Goal: Task Accomplishment & Management: Manage account settings

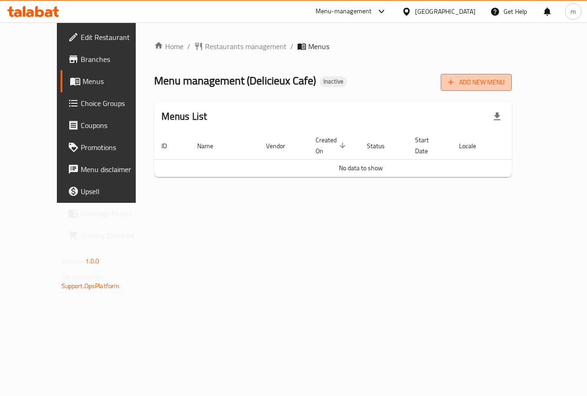
click at [505, 85] on span "Add New Menu" at bounding box center [476, 82] width 56 height 11
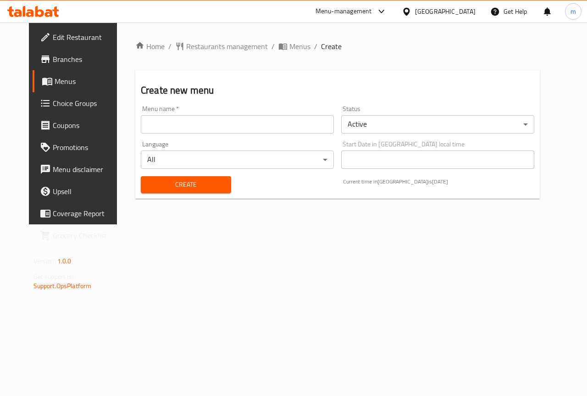
click at [250, 124] on input "text" at bounding box center [237, 124] width 193 height 18
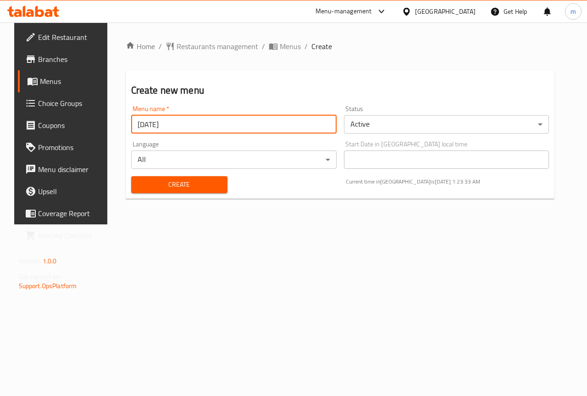
type input "10/10/2025"
click at [220, 182] on button "Create" at bounding box center [179, 184] width 96 height 17
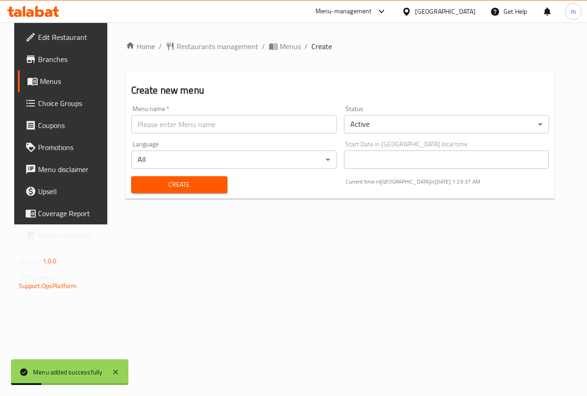
click at [48, 82] on span "Menus" at bounding box center [72, 81] width 65 height 11
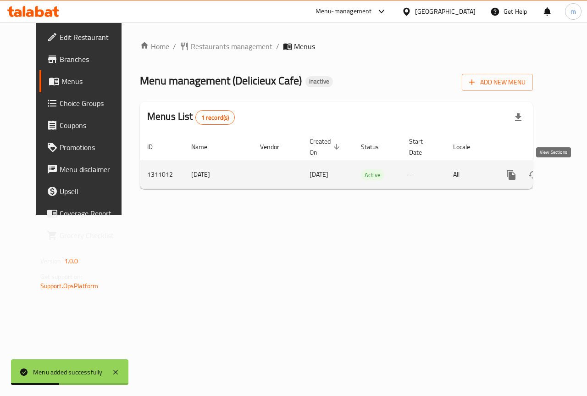
click at [572, 171] on icon "enhanced table" at bounding box center [577, 174] width 11 height 11
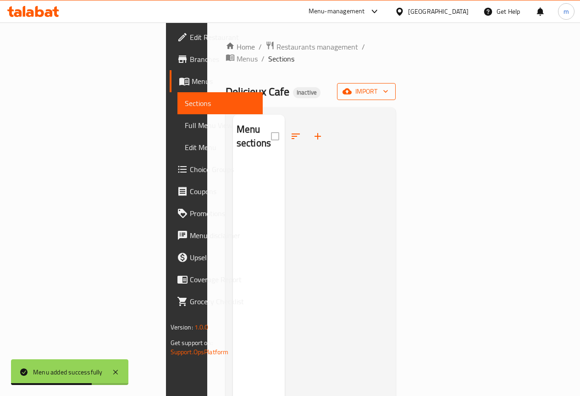
click at [389, 86] on span "import" at bounding box center [367, 91] width 44 height 11
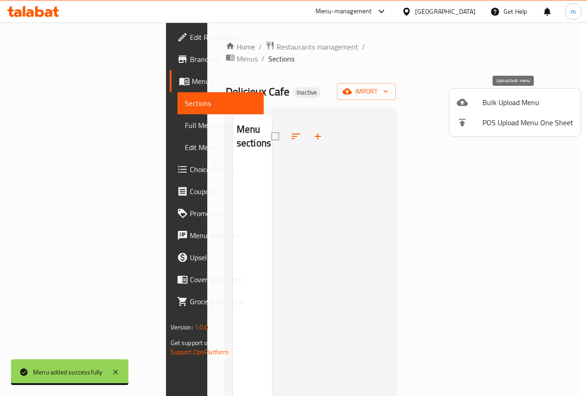
click at [497, 103] on span "Bulk Upload Menu" at bounding box center [528, 102] width 91 height 11
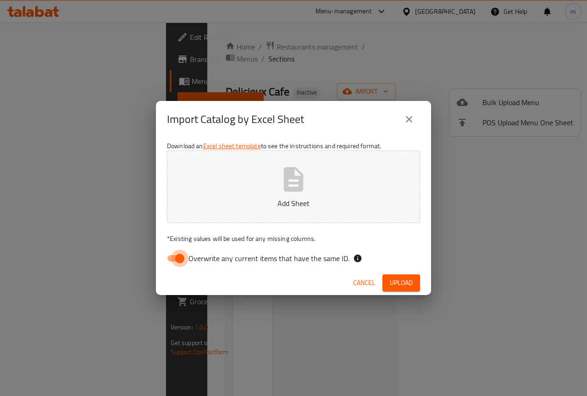
click at [174, 261] on input "Overwrite any current items that have the same ID." at bounding box center [180, 258] width 52 height 17
checkbox input "false"
click at [406, 285] on span "Upload" at bounding box center [401, 282] width 23 height 11
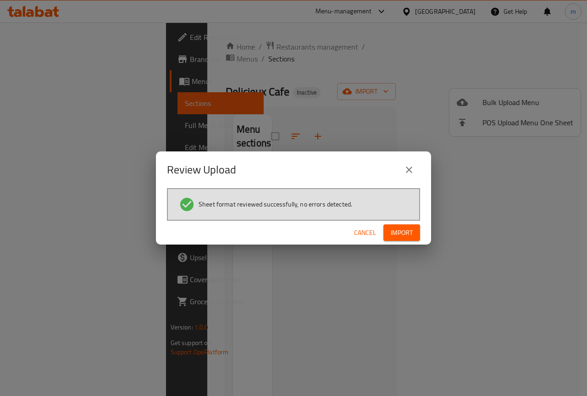
click at [396, 232] on span "Import" at bounding box center [402, 232] width 22 height 11
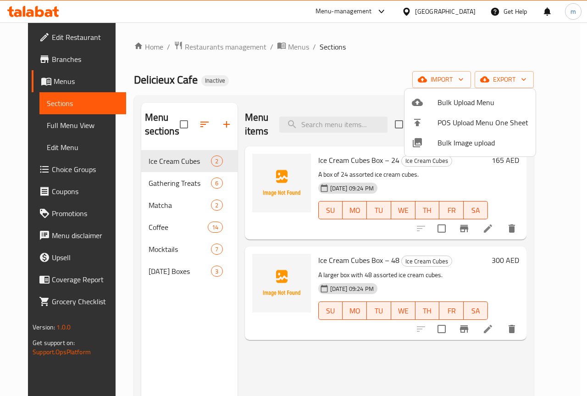
click at [52, 127] on div at bounding box center [293, 198] width 587 height 396
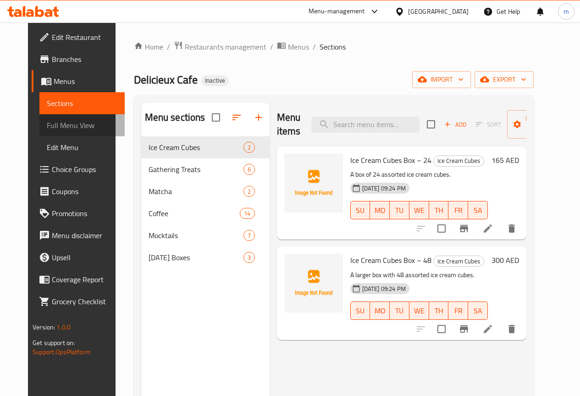
click at [53, 127] on span "Full Menu View" at bounding box center [82, 125] width 71 height 11
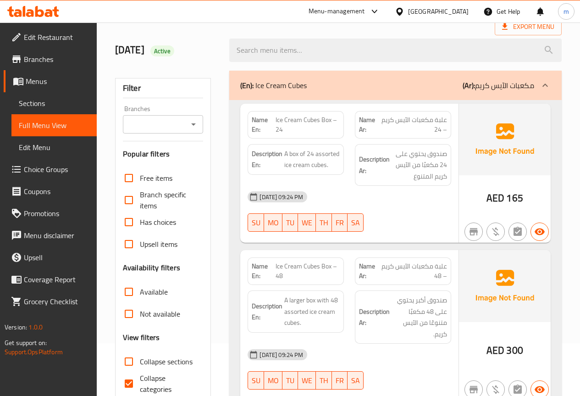
scroll to position [138, 0]
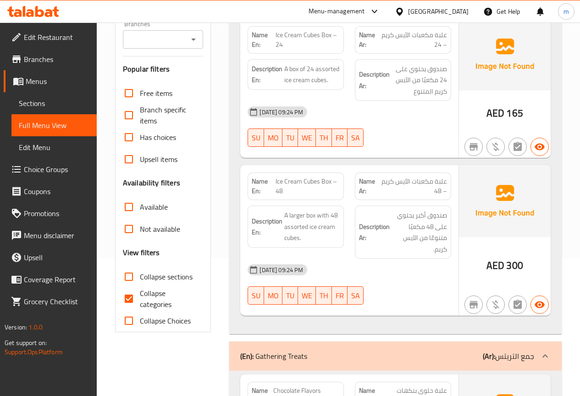
click at [154, 302] on span "Collapse categories" at bounding box center [168, 299] width 56 height 22
click at [140, 302] on input "Collapse categories" at bounding box center [129, 299] width 22 height 22
checkbox input "false"
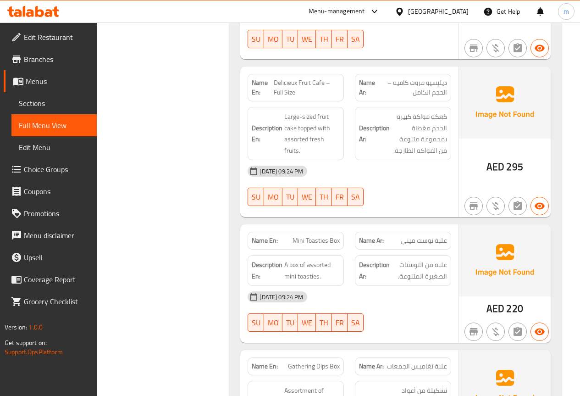
scroll to position [642, 0]
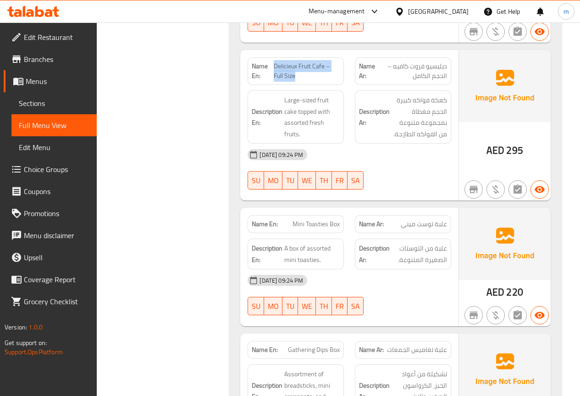
drag, startPoint x: 275, startPoint y: 65, endPoint x: 334, endPoint y: 77, distance: 60.9
click at [334, 77] on span "Delicieux Fruit Cafe – Full Size" at bounding box center [307, 70] width 66 height 19
copy span "Delicieux Fruit Cafe – Full Size"
drag, startPoint x: 385, startPoint y: 169, endPoint x: 381, endPoint y: 171, distance: 4.8
click at [385, 170] on div "10-09-2025 09:24 PM SU MO TU WE TH FR SA" at bounding box center [349, 169] width 215 height 51
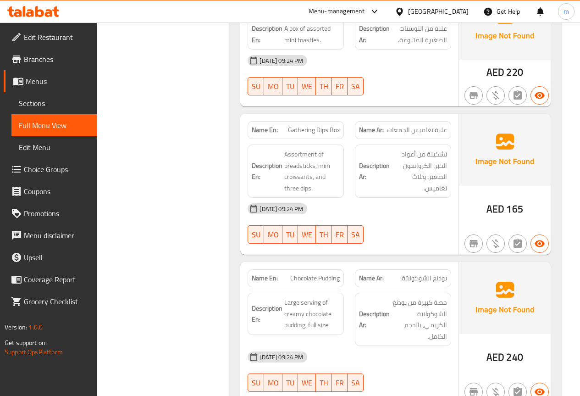
scroll to position [872, 0]
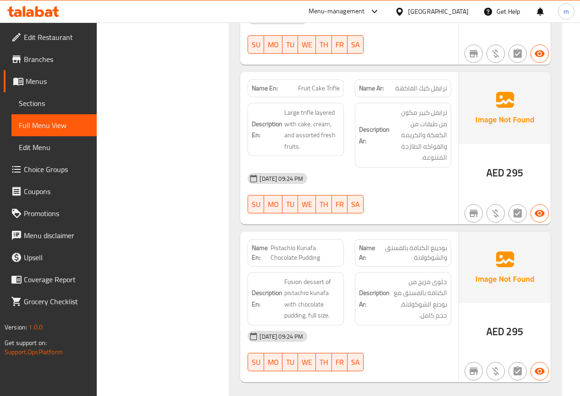
scroll to position [5140, 0]
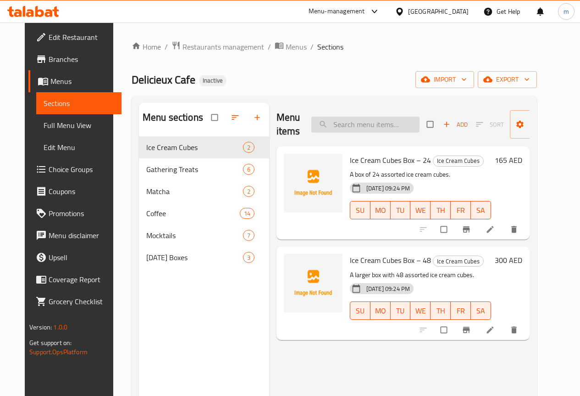
click at [376, 124] on input "search" at bounding box center [366, 125] width 108 height 16
paste input "Delicieux Fruit Cafe – Full Size"
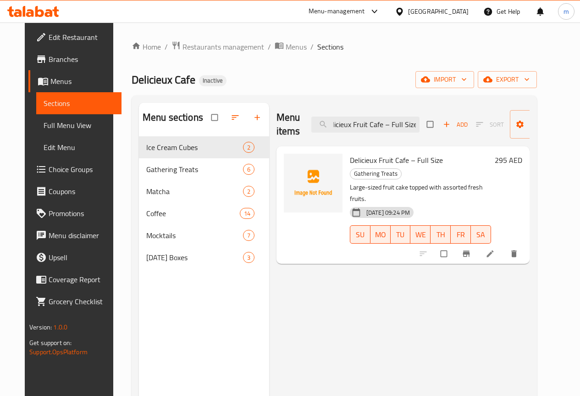
type input "Delicieux Fruit Cafe – Full Size"
click at [494, 250] on icon at bounding box center [490, 253] width 7 height 7
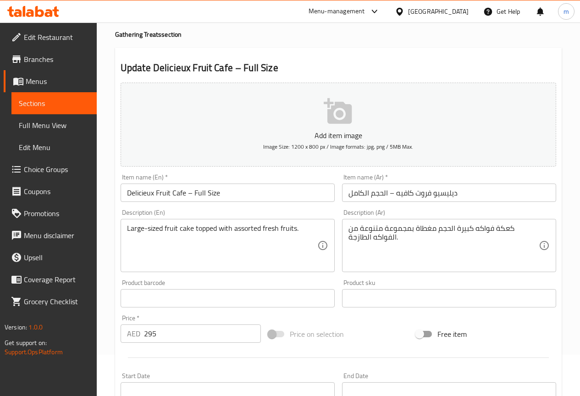
scroll to position [46, 0]
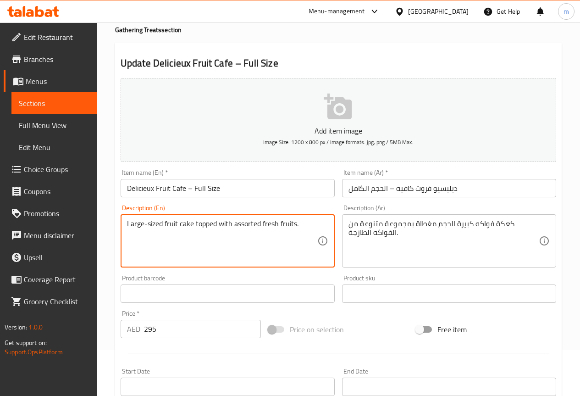
click at [163, 224] on textarea "Large-sized fruit cake topped with assorted fresh fruits." at bounding box center [222, 241] width 190 height 44
click at [158, 225] on textarea "Large-sized fruit cake topped with assorted fresh fruits." at bounding box center [222, 241] width 190 height 44
click at [156, 226] on textarea "Large-sized fruit cake topped with assorted fresh fruits." at bounding box center [222, 241] width 190 height 44
click at [161, 225] on textarea "Large-sized fruit cake topped with assorted fresh fruits." at bounding box center [222, 241] width 190 height 44
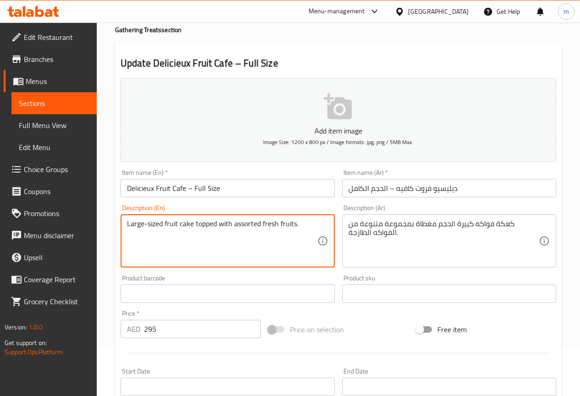
drag, startPoint x: 163, startPoint y: 222, endPoint x: 170, endPoint y: 234, distance: 14.0
click at [162, 222] on textarea "Large-sized fruit cake topped with assorted fresh fruits." at bounding box center [222, 241] width 190 height 44
type textarea "Large-size fruit cake topped with assorted fresh fruits."
click at [240, 182] on input "Delicieux Fruit Cafe – Full Size" at bounding box center [228, 188] width 214 height 18
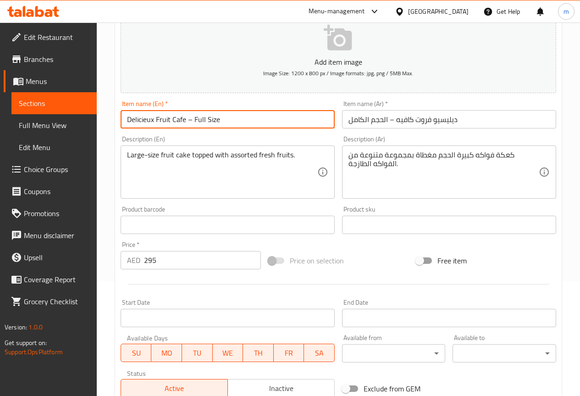
scroll to position [252, 0]
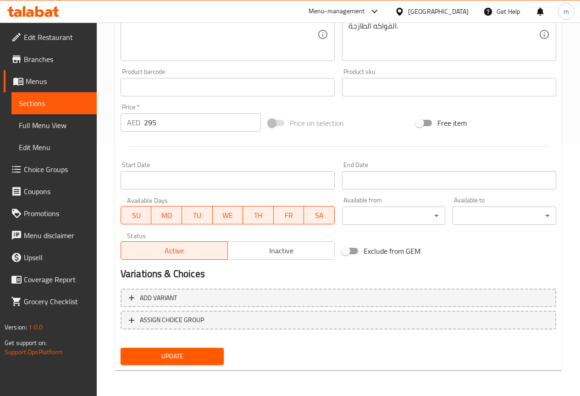
click at [203, 358] on button "Update" at bounding box center [173, 356] width 104 height 17
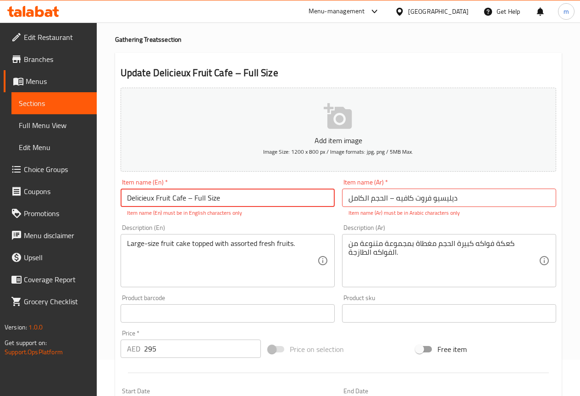
click at [193, 199] on input "Delicieux Fruit Cafe – Full Size" at bounding box center [228, 198] width 214 height 18
click at [190, 199] on input "Delicieux Fruit Cafe – Full Size" at bounding box center [228, 198] width 214 height 18
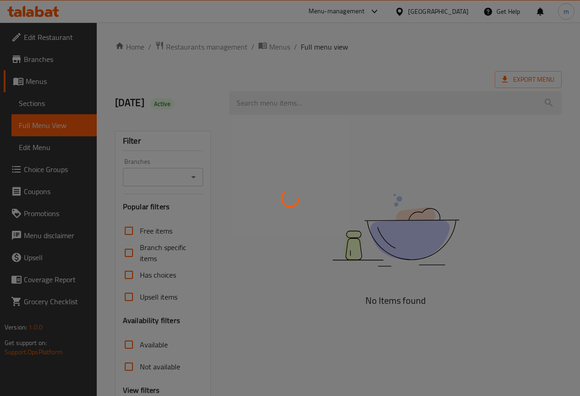
click at [53, 101] on div at bounding box center [290, 198] width 580 height 396
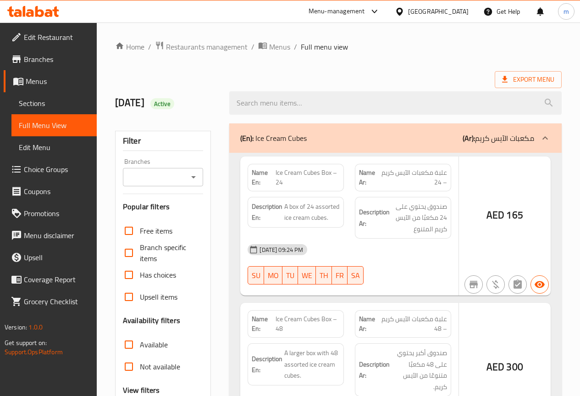
click at [41, 102] on div at bounding box center [290, 198] width 580 height 396
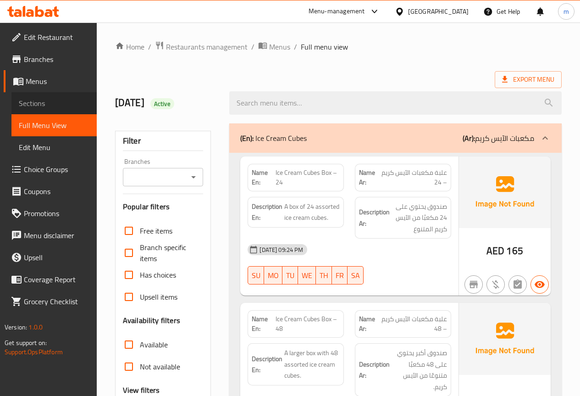
click at [56, 95] on link "Sections" at bounding box center [53, 103] width 85 height 22
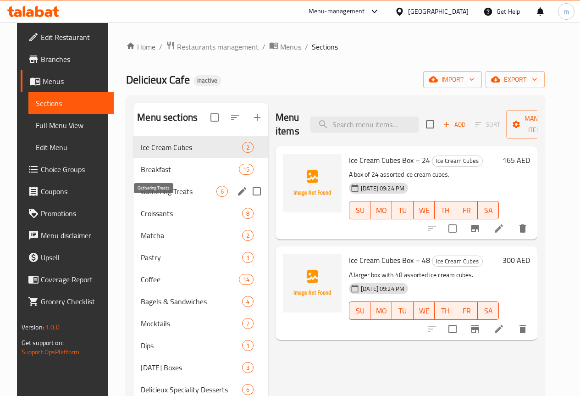
click at [151, 197] on span "Gathering Treats" at bounding box center [179, 191] width 76 height 11
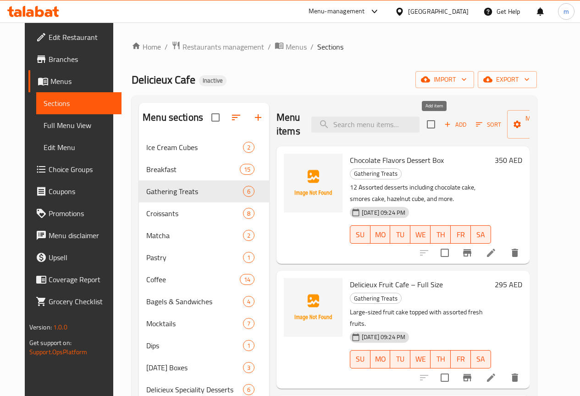
click at [443, 129] on span "Add" at bounding box center [455, 124] width 25 height 11
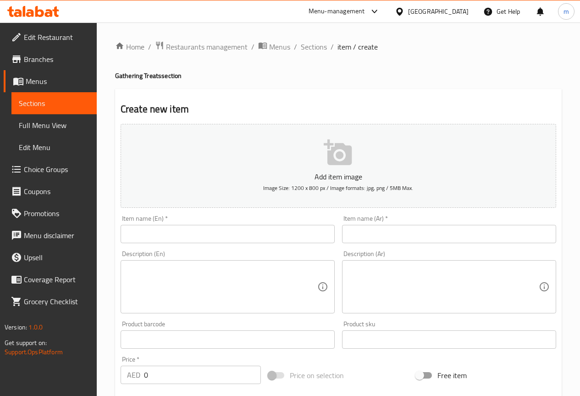
click at [200, 226] on input "text" at bounding box center [228, 234] width 214 height 18
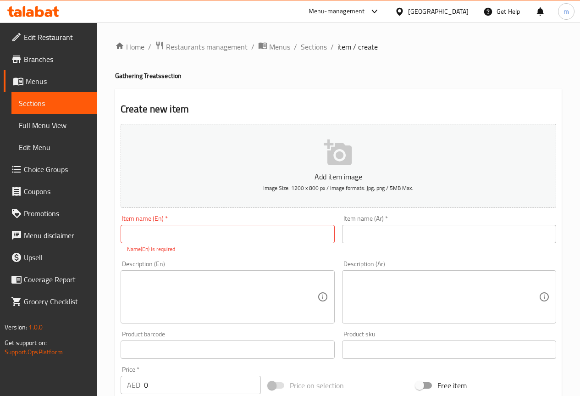
drag, startPoint x: 263, startPoint y: 237, endPoint x: 276, endPoint y: 237, distance: 12.4
click at [263, 237] on input "text" at bounding box center [228, 234] width 214 height 18
paste input "Delicieux Chocolate Cake – Full Size"
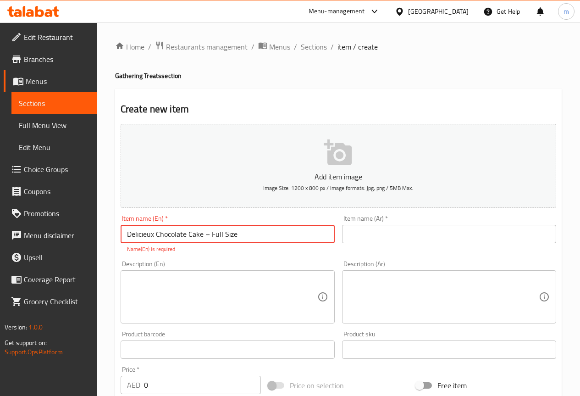
type input "Delicieux Chocolate Cake – Full Size"
click at [484, 231] on input "text" at bounding box center [449, 234] width 214 height 18
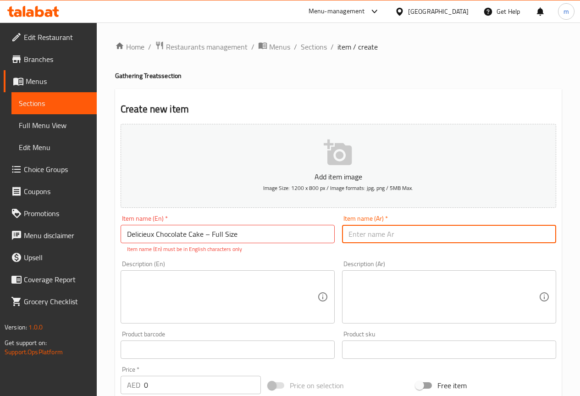
paste input "كيكة الشوكولاتة ديليسيو – حجم كامل"
type input "كيكة الشوكولاتة ديليسيو – حجم كامل"
click at [363, 247] on div "Item name (Ar)   * كيكة الشوكولاتة ديليسيو – حجم كامل Item name (Ar) *" at bounding box center [450, 233] width 222 height 45
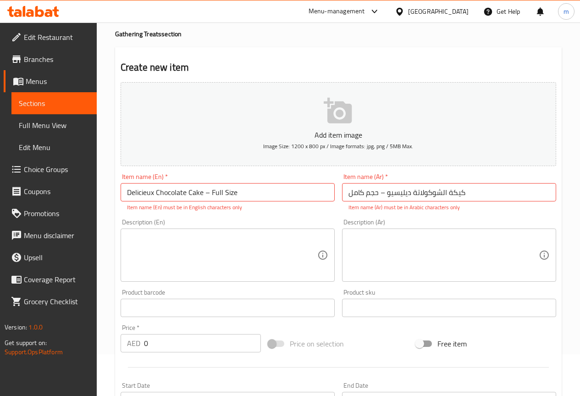
scroll to position [92, 0]
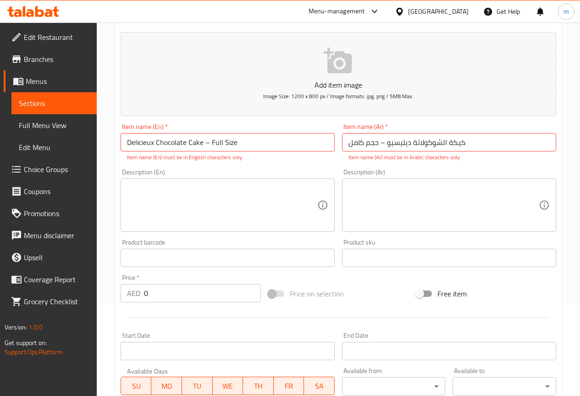
click at [255, 221] on textarea at bounding box center [222, 206] width 190 height 44
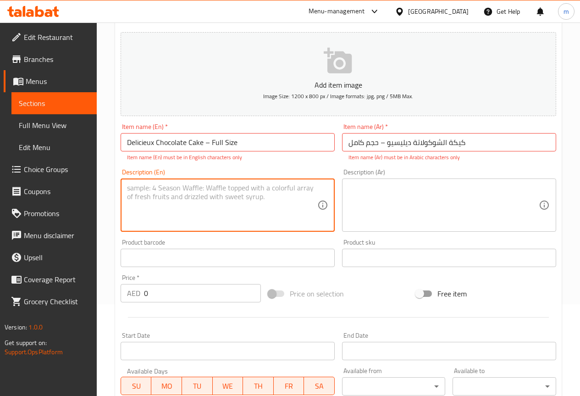
paste textarea "Full-sized rich chocolate cake with nuts and toppings."
type textarea "Full-sized rich chocolate cake with nuts and toppings."
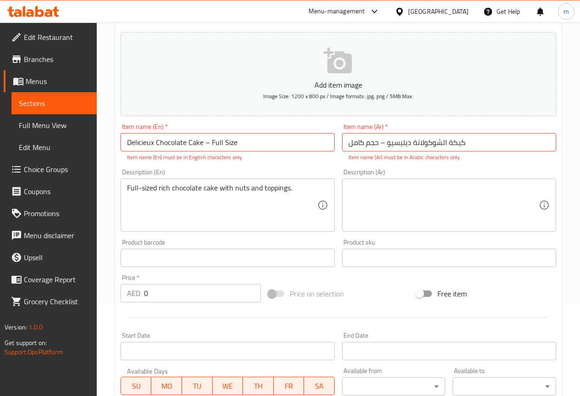
click at [427, 196] on textarea at bounding box center [444, 206] width 190 height 44
paste textarea "كعكة الشوكولاتة الغنية بالحجم الكامل مع المكسرات والإضافات."
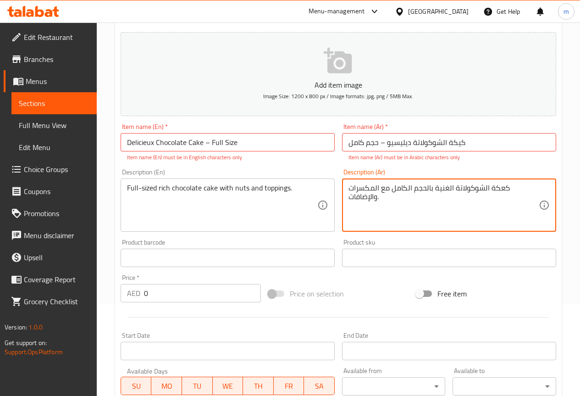
click at [501, 189] on textarea "كعكة الشوكولاتة الغنية بالحجم الكامل مع المكسرات والإضافات." at bounding box center [444, 206] width 190 height 44
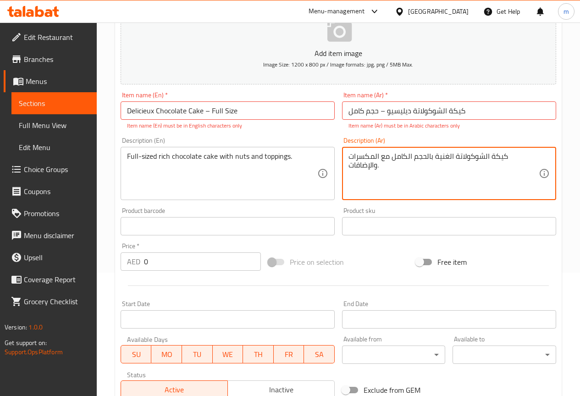
scroll to position [138, 0]
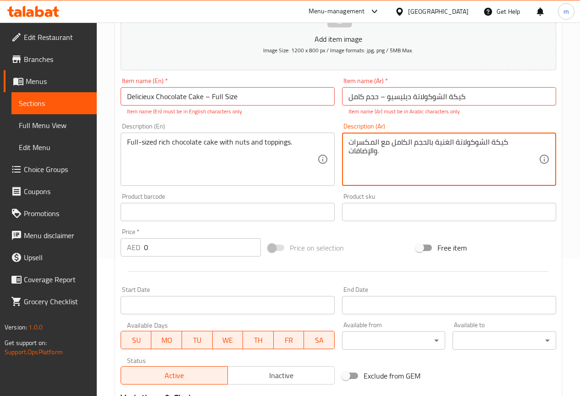
type textarea "كيكة الشوكولاتة الغنية بالحجم الكامل مع المكسرات والإضافات."
click at [215, 246] on input "0" at bounding box center [202, 247] width 117 height 18
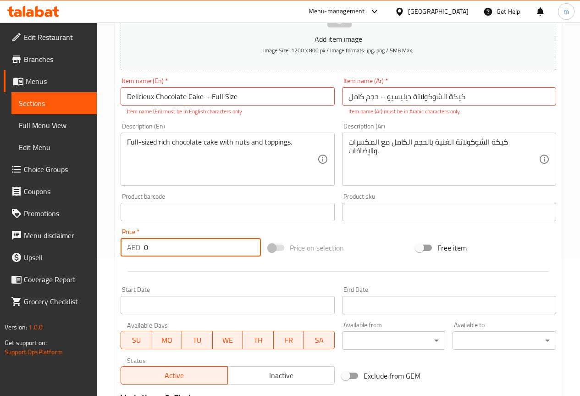
click at [215, 246] on input "0" at bounding box center [202, 247] width 117 height 18
type input "-1"
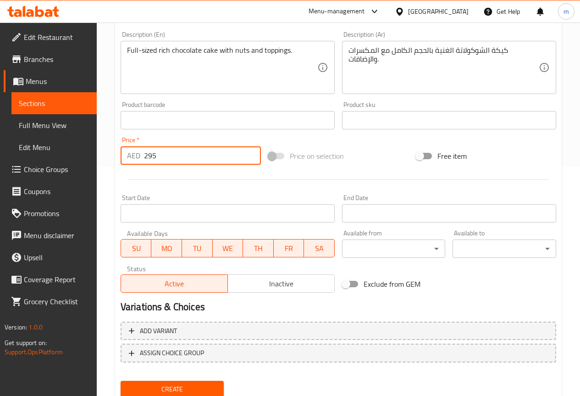
scroll to position [262, 0]
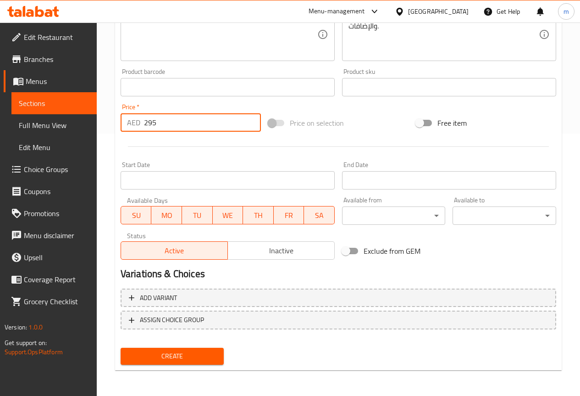
type input "295"
click at [183, 356] on span "Create" at bounding box center [172, 355] width 89 height 11
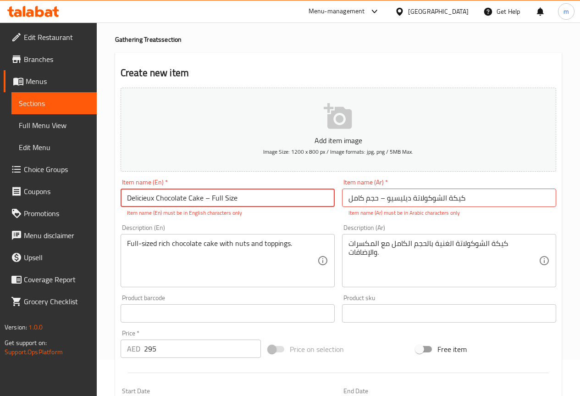
click at [219, 200] on input "Delicieux Chocolate Cake – Full Size" at bounding box center [228, 198] width 214 height 18
click at [213, 200] on input "Delicieux Chocolate Cake – Full Size" at bounding box center [228, 198] width 214 height 18
click at [211, 201] on input "Delicieux Chocolate Cake – Full Size" at bounding box center [228, 198] width 214 height 18
type input "Delicieux Chocolate Cake Full Size"
click at [382, 199] on input "كيكة الشوكولاتة ديليسيو – حجم كامل" at bounding box center [449, 198] width 214 height 18
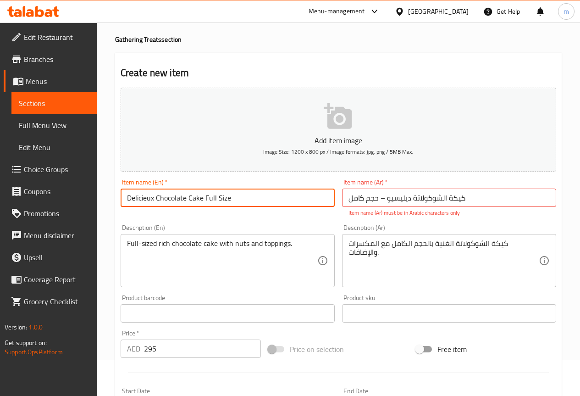
click at [382, 199] on input "كيكة الشوكولاتة ديليسيو – حجم كامل" at bounding box center [449, 198] width 214 height 18
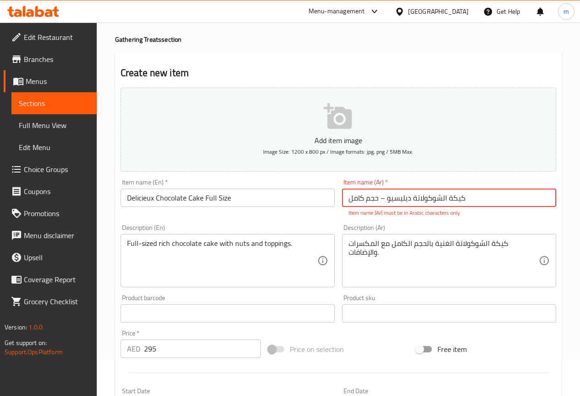
click at [384, 198] on input "كيكة الشوكولاتة ديليسيو – حجم كامل" at bounding box center [449, 198] width 214 height 18
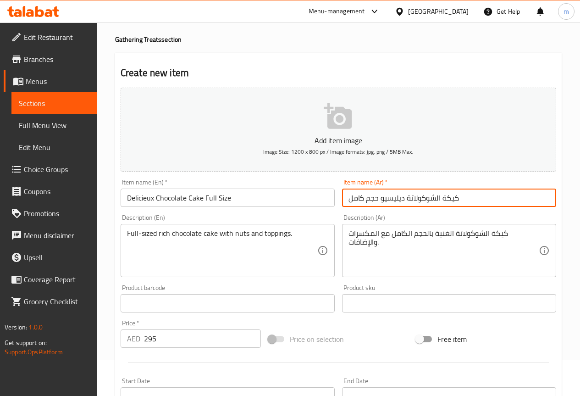
type input "كيكة الشوكولاتة ديليسيو حجم كامل"
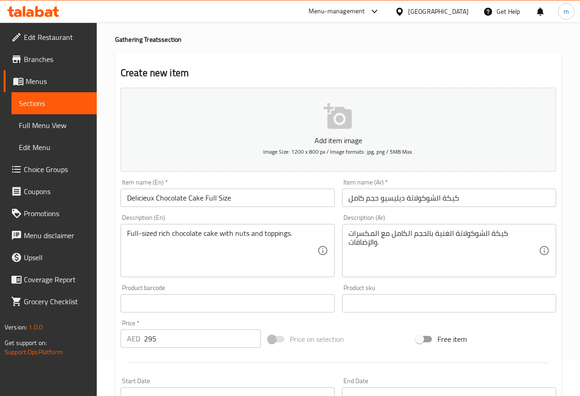
click at [390, 216] on div "Description (Ar) كيكة الشوكولاتة الغنية بالحجم الكامل مع المكسرات والإضافات. De…" at bounding box center [449, 245] width 214 height 63
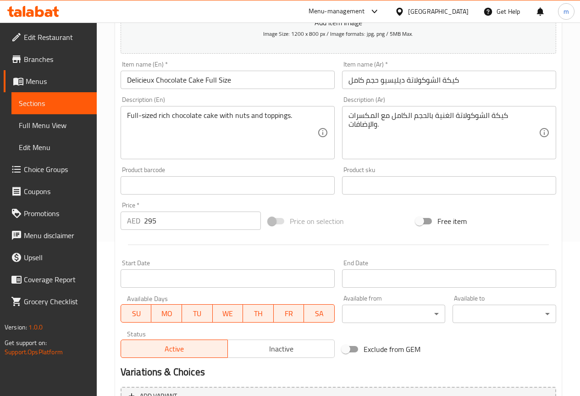
scroll to position [252, 0]
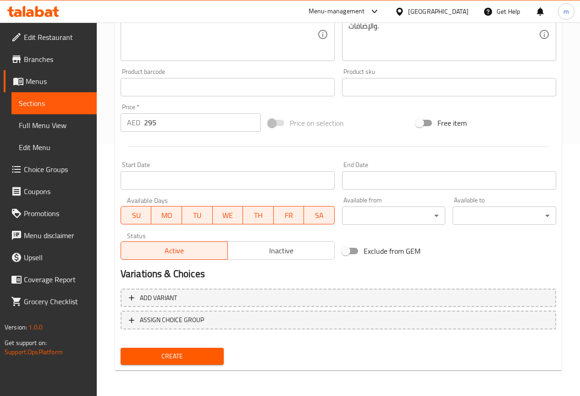
click at [207, 349] on button "Create" at bounding box center [173, 356] width 104 height 17
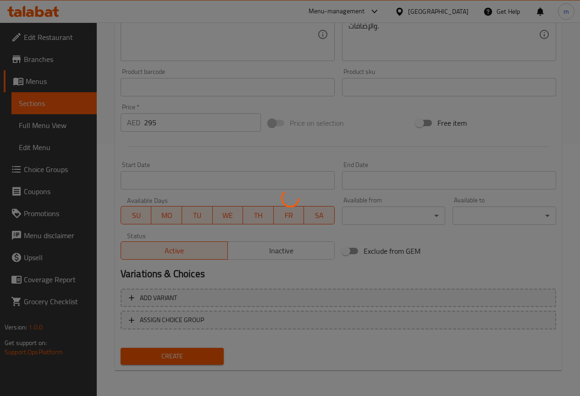
type input "0"
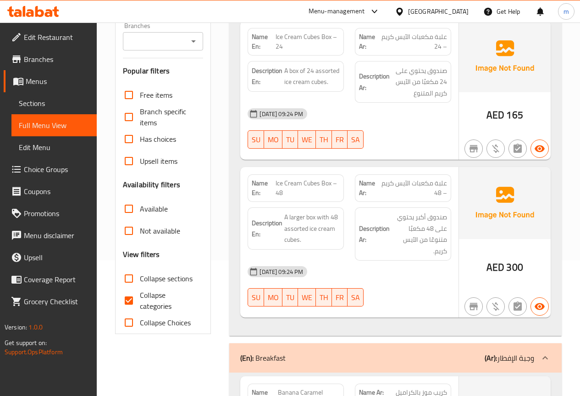
scroll to position [138, 0]
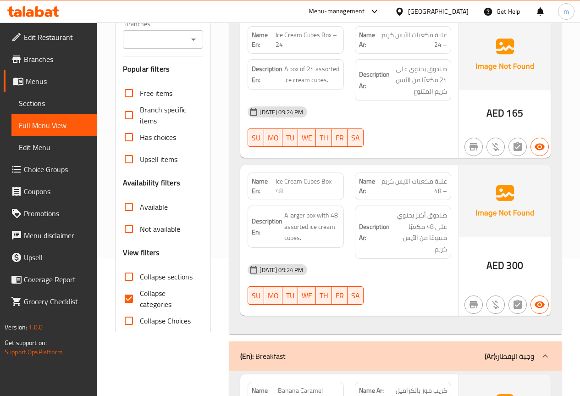
click at [66, 103] on span "Sections" at bounding box center [54, 103] width 71 height 11
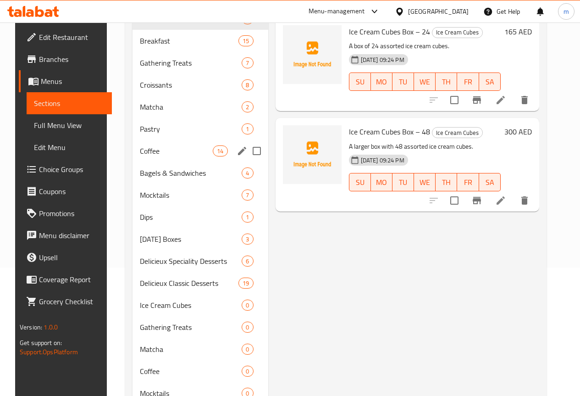
scroll to position [37, 0]
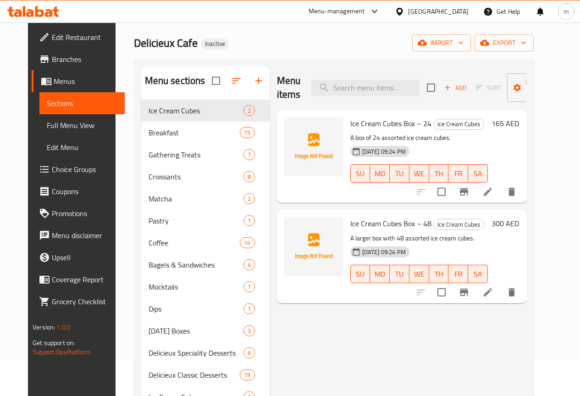
click at [57, 131] on span "Full Menu View" at bounding box center [82, 125] width 71 height 11
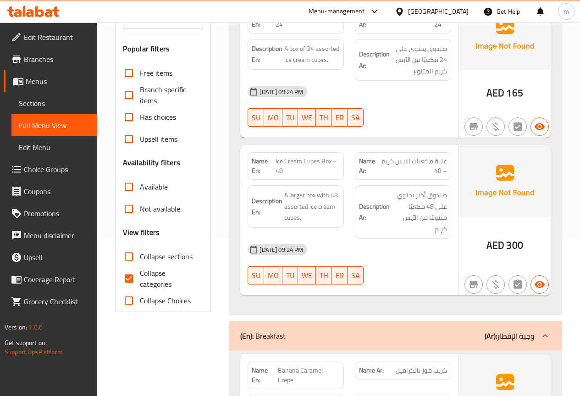
scroll to position [174, 0]
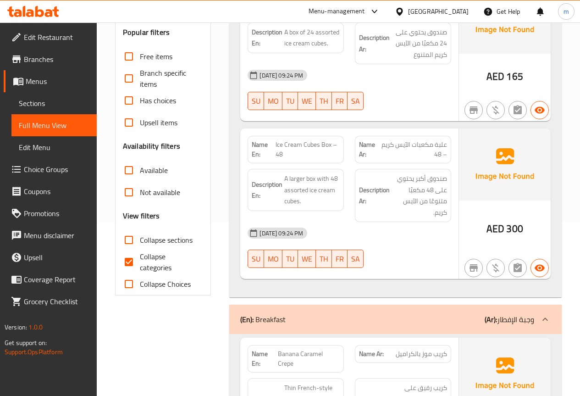
click at [130, 259] on input "Collapse categories" at bounding box center [129, 262] width 22 height 22
checkbox input "false"
click at [130, 243] on input "Collapse sections" at bounding box center [129, 240] width 22 height 22
checkbox input "true"
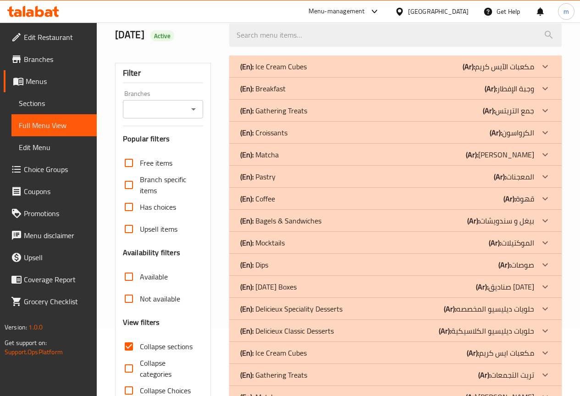
scroll to position [46, 0]
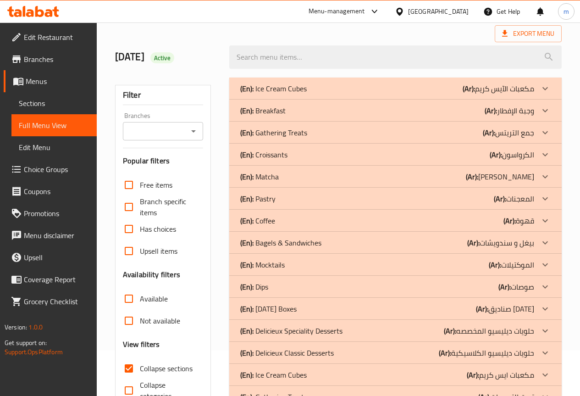
click at [334, 88] on div "(En): Ice Cream Cubes (Ar): مكعبات الآيس كريم" at bounding box center [387, 88] width 294 height 11
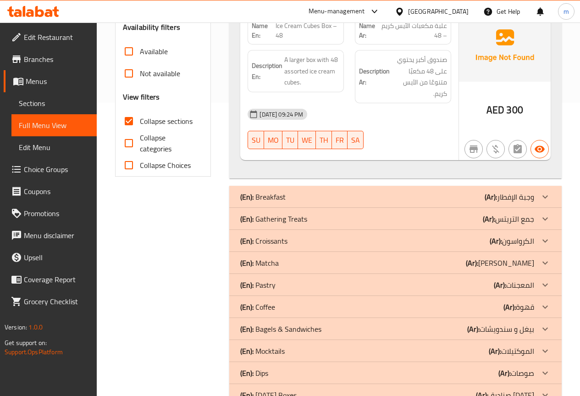
scroll to position [321, 0]
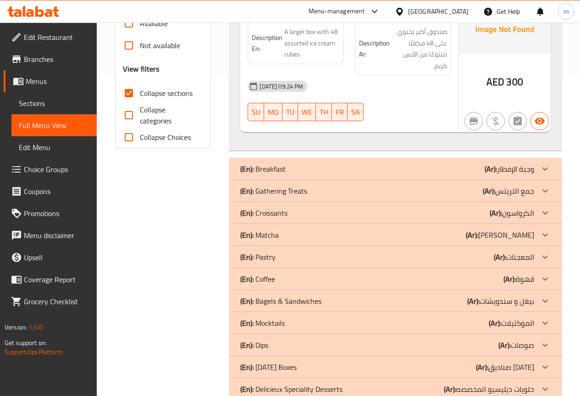
click at [327, 195] on div "(En): Gathering Treats (Ar): جمع التريتس" at bounding box center [387, 190] width 294 height 11
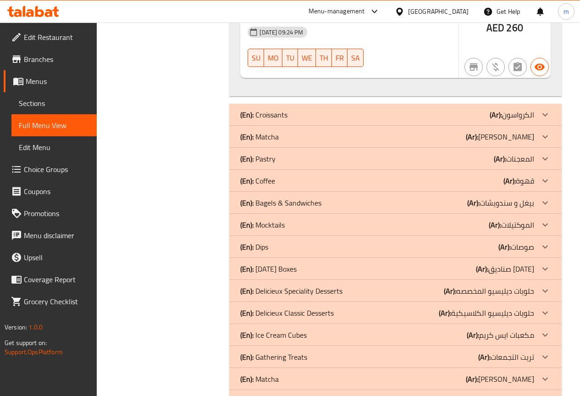
scroll to position [1599, 0]
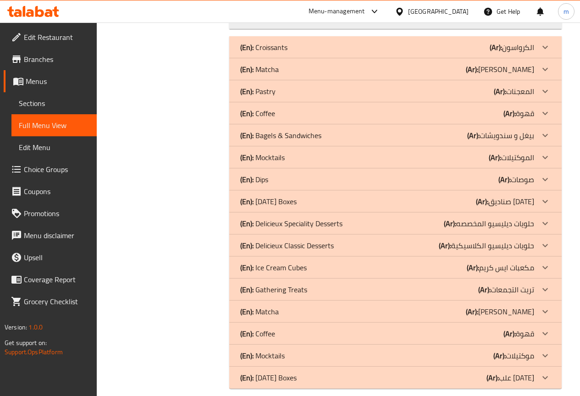
click at [317, 373] on div "(En): [DATE] Boxes (Ar): علب [DATE]" at bounding box center [395, 378] width 333 height 22
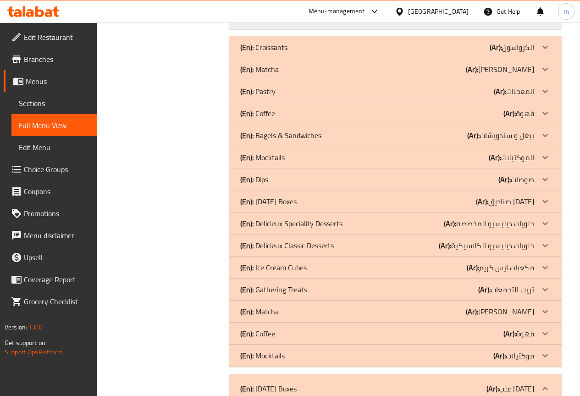
click at [305, 350] on div "(En): Mocktails (Ar): موكتيلات" at bounding box center [387, 355] width 294 height 11
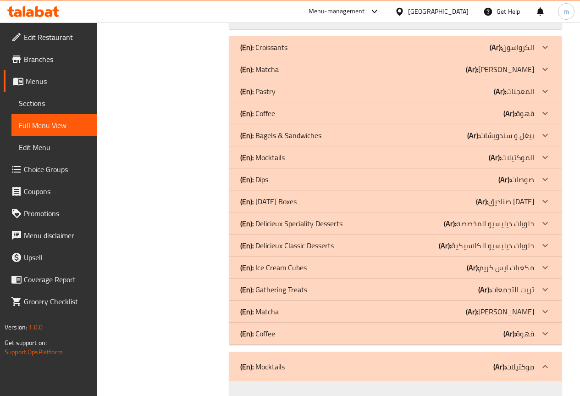
click at [308, 328] on div "(En): Coffee (Ar): قهوة" at bounding box center [387, 333] width 294 height 11
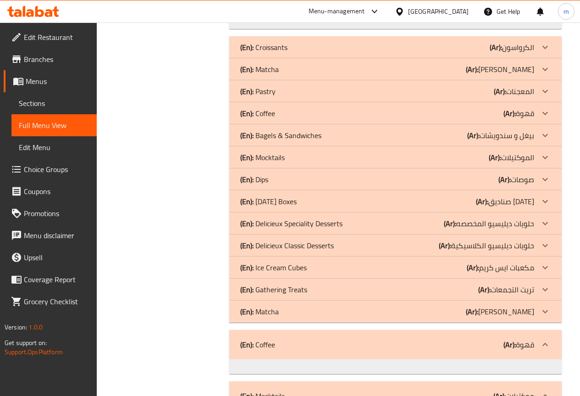
click at [318, 306] on div "(En): Matcha (Ar): [PERSON_NAME]" at bounding box center [387, 311] width 294 height 11
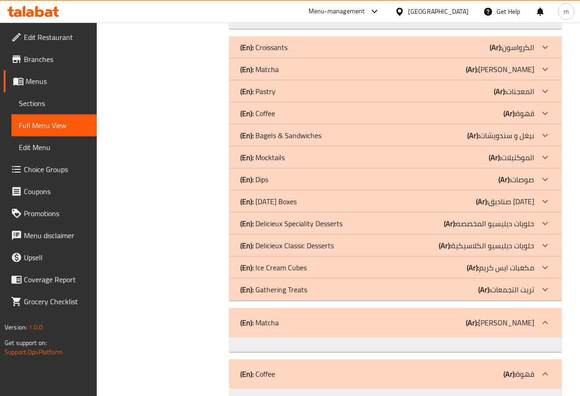
click at [345, 284] on div "(En): Gathering Treats (Ar): تريت التجمعات" at bounding box center [387, 289] width 294 height 11
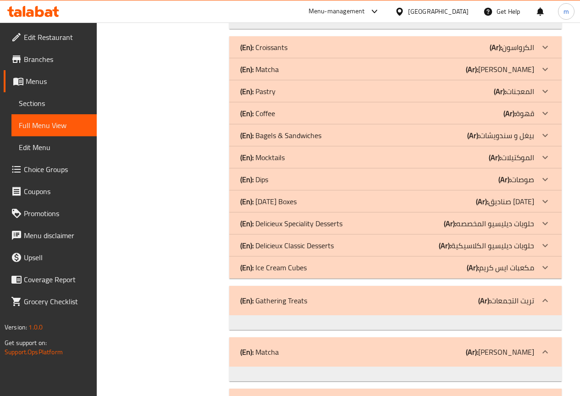
scroll to position [1553, 0]
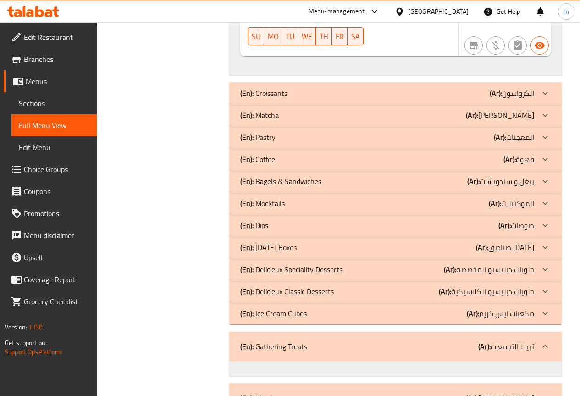
click at [311, 242] on div "(En): [DATE] Boxes (Ar): صناديق [DATE]" at bounding box center [387, 247] width 294 height 11
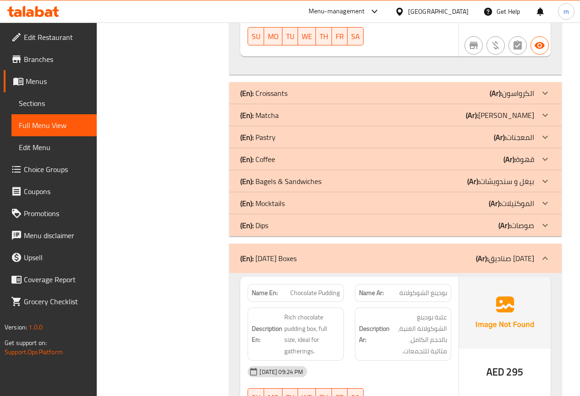
click at [342, 198] on div "(En): Mocktails (Ar): الموكتيلات" at bounding box center [387, 203] width 294 height 11
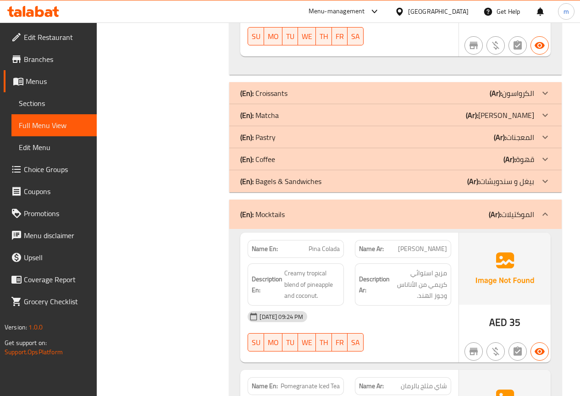
click at [329, 154] on div "(En): Coffee (Ar): قهوة" at bounding box center [387, 159] width 294 height 11
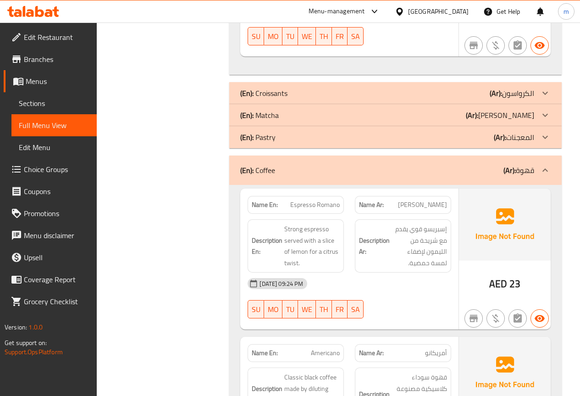
click at [300, 110] on div "(En): Matcha (Ar): [PERSON_NAME]" at bounding box center [387, 115] width 294 height 11
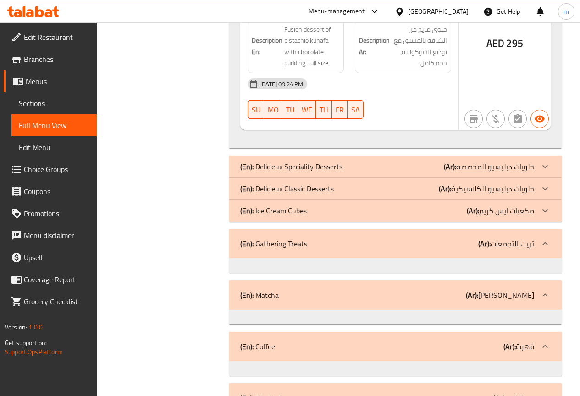
scroll to position [5729, 0]
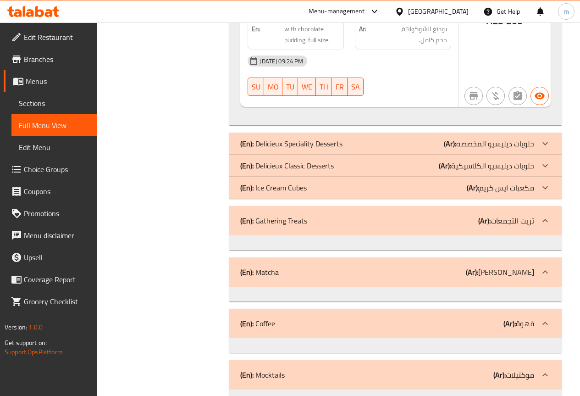
click at [487, 206] on div "(En): Gathering Treats (Ar): تريت التجمعات" at bounding box center [395, 220] width 333 height 29
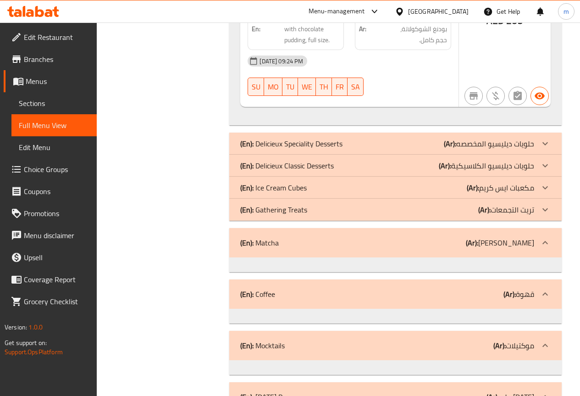
click at [477, 257] on div at bounding box center [395, 264] width 333 height 15
click at [476, 279] on div "(En): Coffee (Ar): قهوة" at bounding box center [395, 293] width 333 height 29
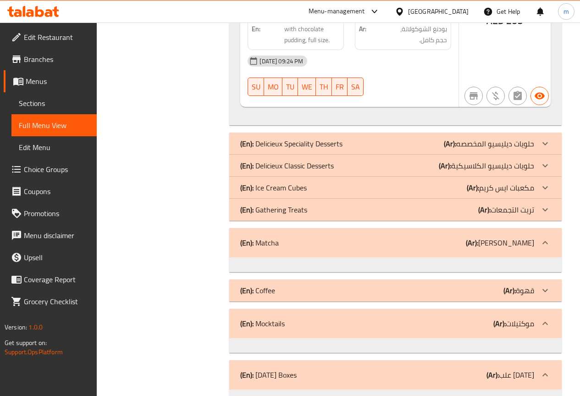
click at [480, 228] on div "(En): Matcha (Ar): [PERSON_NAME]" at bounding box center [395, 242] width 333 height 29
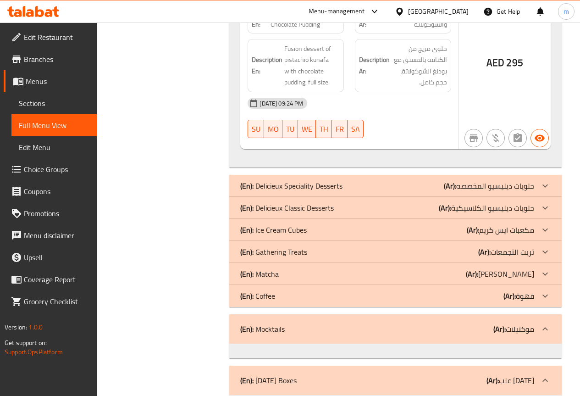
click at [484, 323] on div "(En): Mocktails (Ar): موكتيلات" at bounding box center [387, 328] width 294 height 11
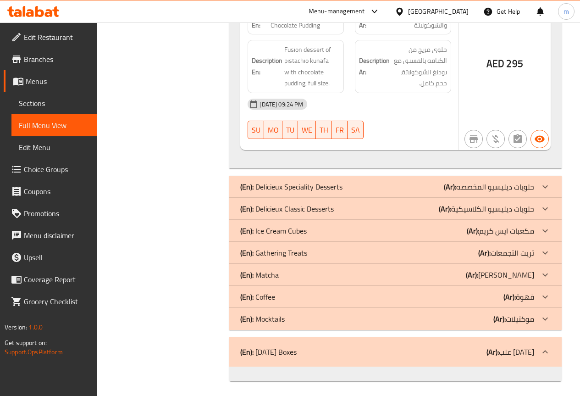
click at [487, 342] on div "(En): [DATE] Boxes (Ar): علب [DATE]" at bounding box center [395, 351] width 333 height 29
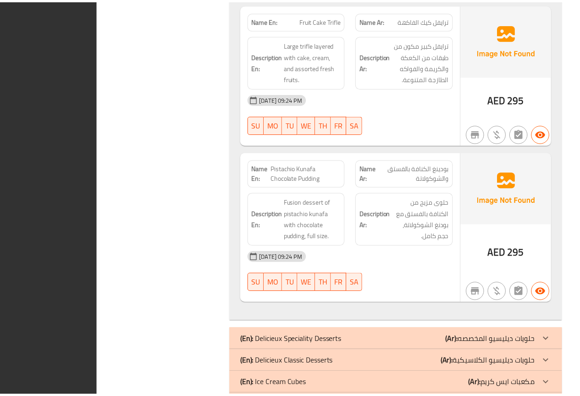
scroll to position [5551, 0]
